Goal: Transaction & Acquisition: Purchase product/service

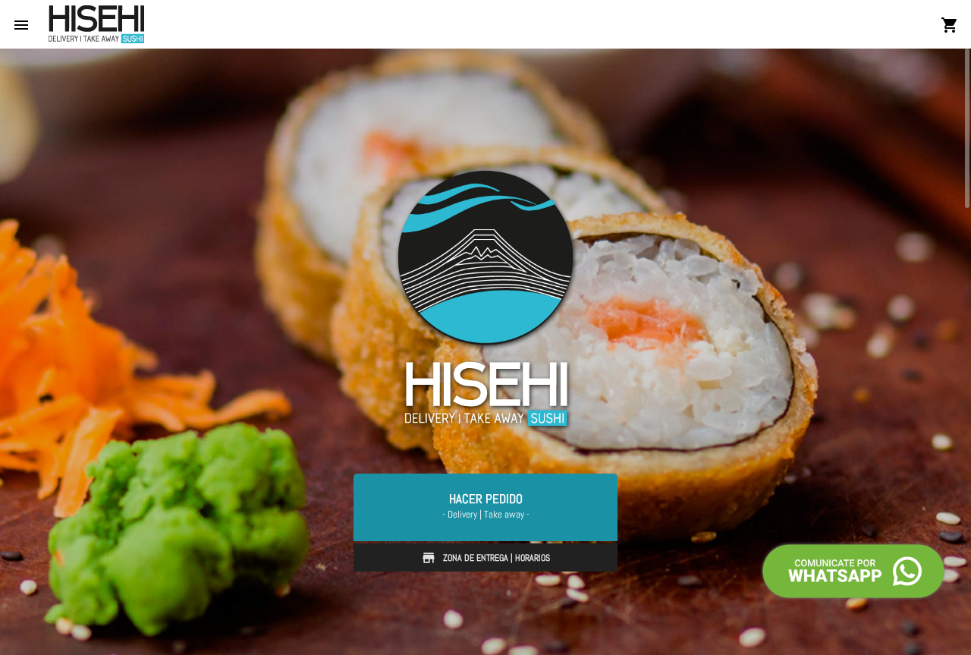
click at [559, 518] on span "- Delivery | Take away -" at bounding box center [486, 514] width 228 height 15
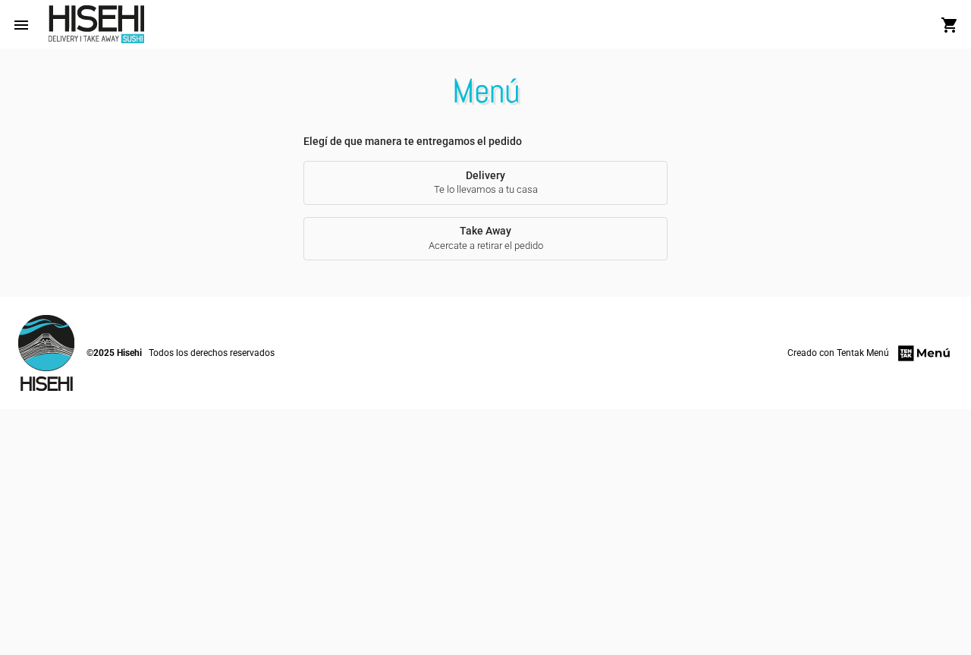
click at [502, 187] on span "Te lo llevamos a tu casa" at bounding box center [486, 190] width 340 height 14
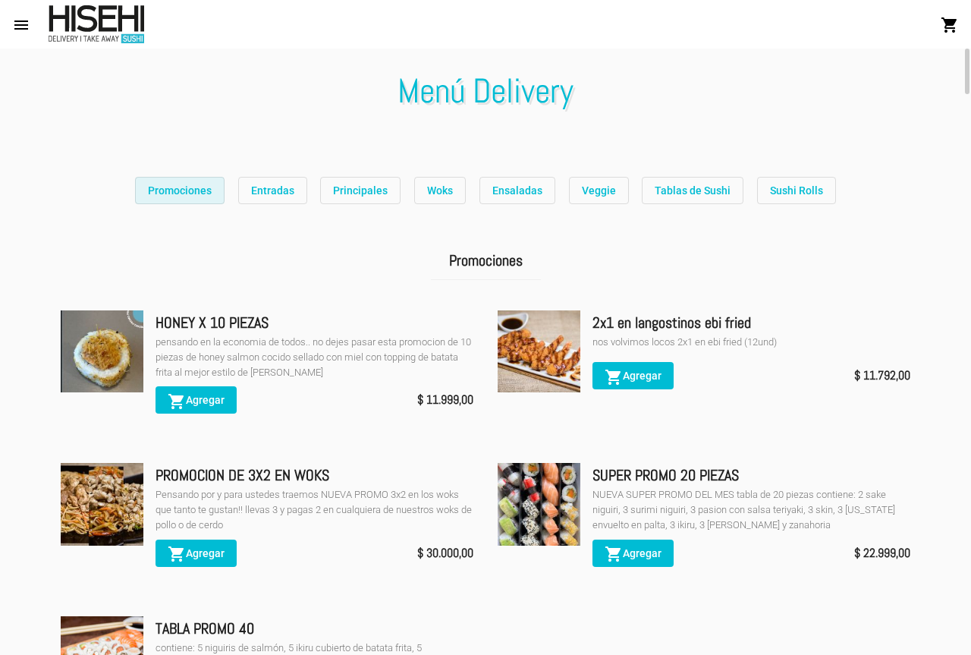
click at [162, 197] on button "Promociones" at bounding box center [180, 190] width 90 height 27
